Goal: Register for event/course

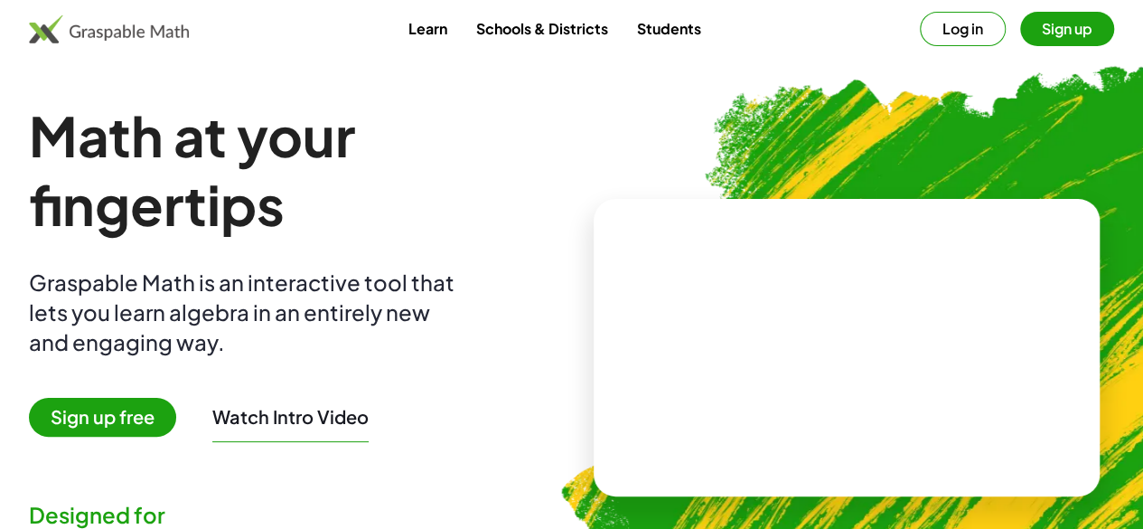
click at [920, 42] on button "Log in" at bounding box center [963, 29] width 86 height 34
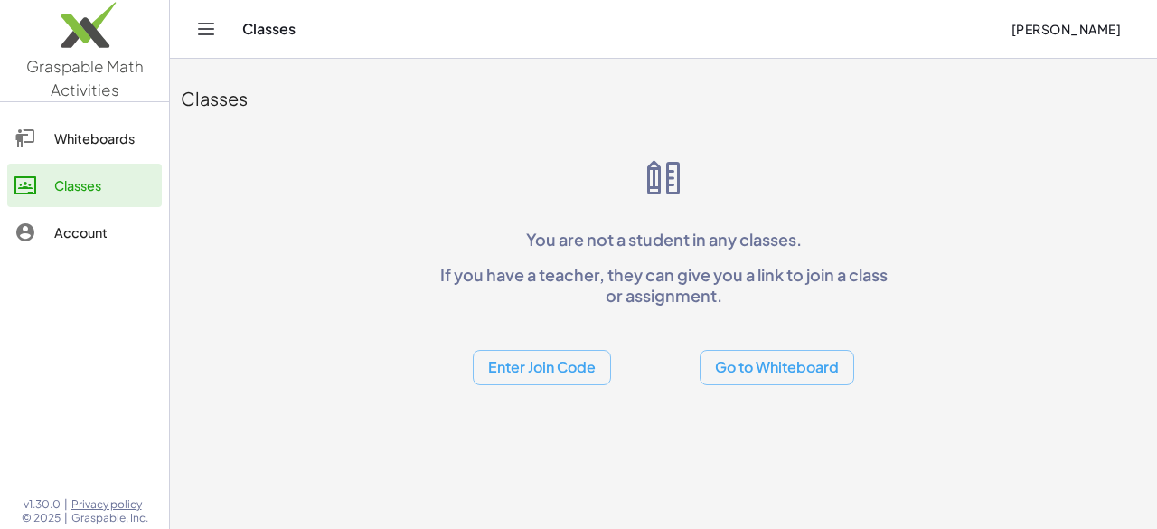
click at [580, 381] on button "Enter Join Code" at bounding box center [542, 367] width 138 height 35
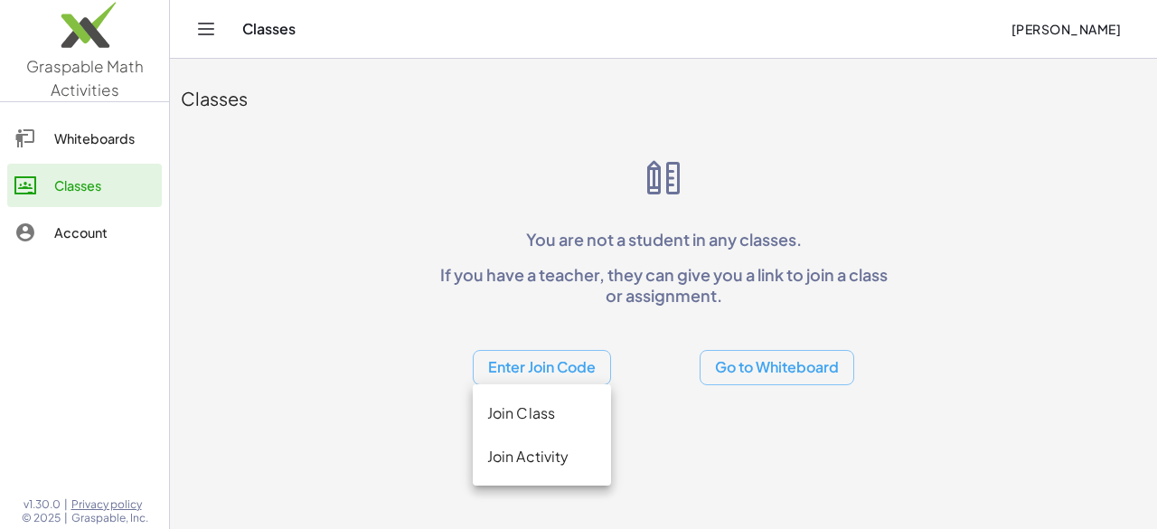
click at [545, 410] on div "Join Class" at bounding box center [541, 413] width 109 height 22
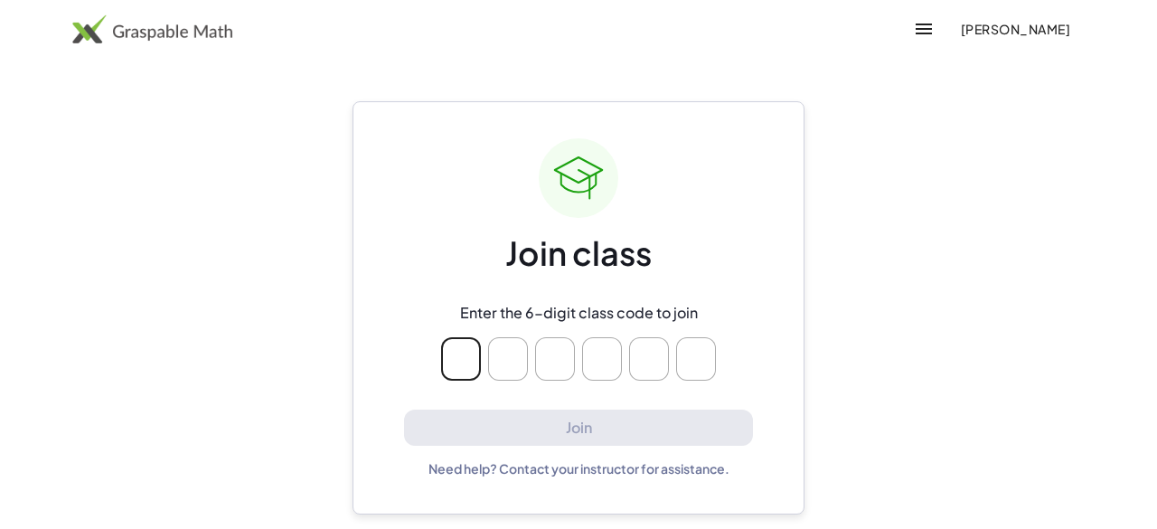
type input "*"
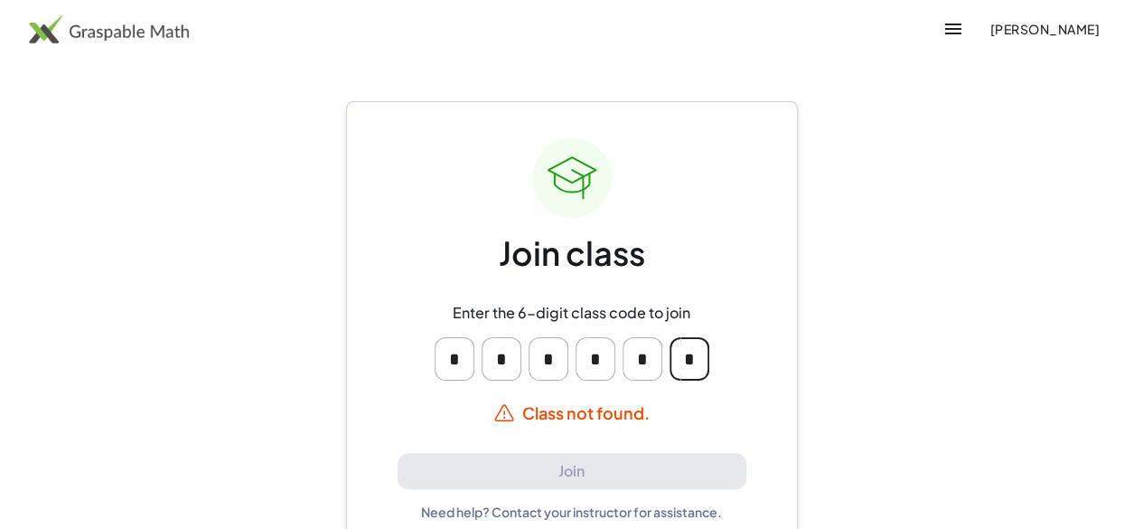
type input "*"
